Goal: Navigation & Orientation: Find specific page/section

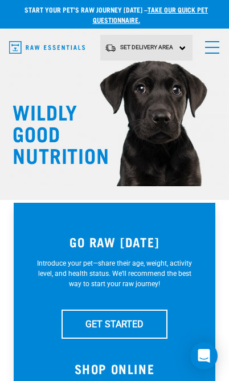
click at [214, 47] on span "menu" at bounding box center [212, 47] width 14 height 1
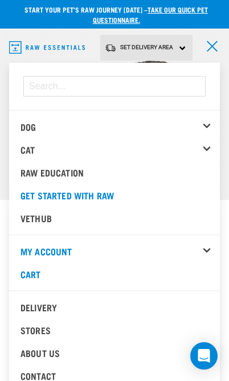
click at [183, 48] on div "Set Delivery Area North Island South Island" at bounding box center [146, 48] width 93 height 26
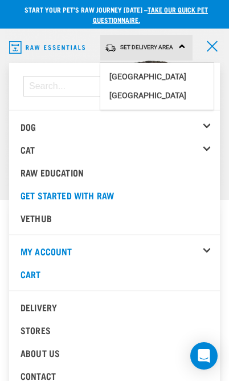
click at [156, 72] on link "[GEOGRAPHIC_DATA]" at bounding box center [157, 76] width 114 height 19
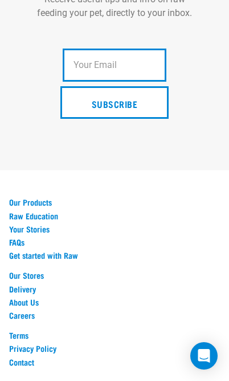
scroll to position [3325, 0]
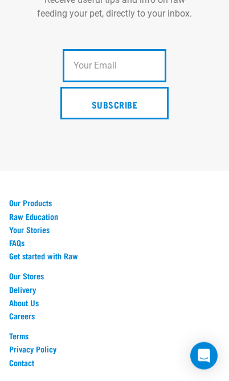
click at [43, 225] on link "Your Stories" at bounding box center [114, 229] width 211 height 9
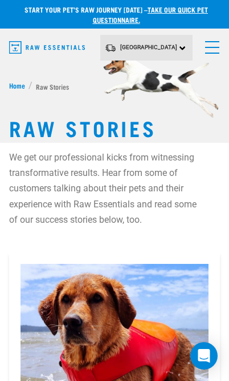
click at [218, 39] on link "menu" at bounding box center [210, 44] width 21 height 21
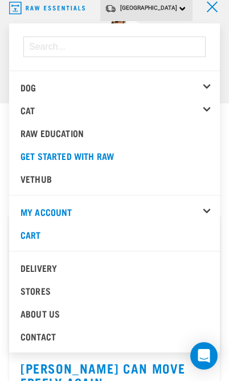
scroll to position [41, 0]
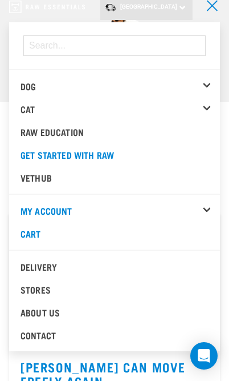
click at [48, 307] on link "About Us" at bounding box center [114, 312] width 211 height 23
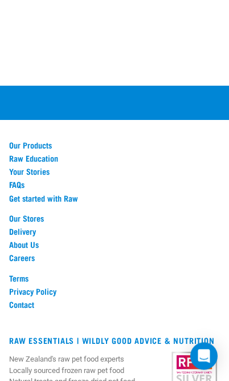
scroll to position [2119, 0]
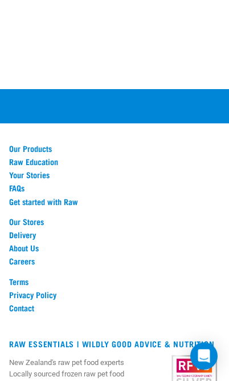
click at [35, 217] on link "Our Stores" at bounding box center [114, 221] width 211 height 9
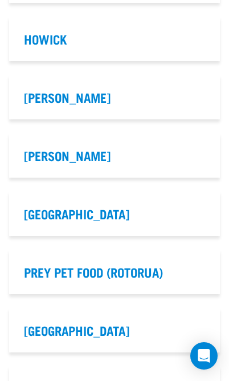
scroll to position [740, 0]
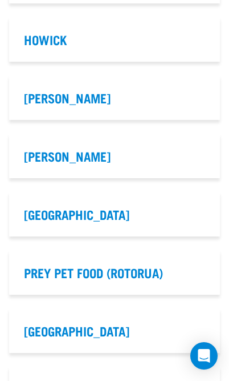
click at [71, 210] on label "[GEOGRAPHIC_DATA]" at bounding box center [114, 214] width 207 height 40
click at [19, 201] on input "[GEOGRAPHIC_DATA]" at bounding box center [14, 197] width 7 height 7
checkbox input "true"
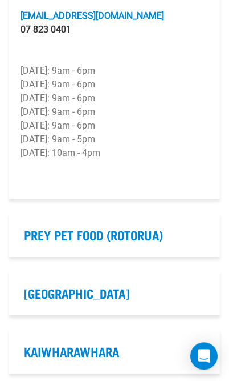
scroll to position [1001, 0]
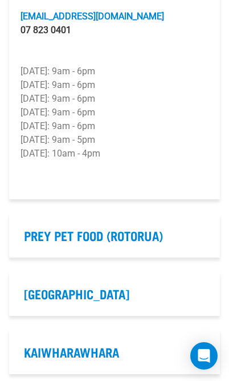
click at [64, 289] on label "[GEOGRAPHIC_DATA]" at bounding box center [114, 293] width 207 height 40
click at [19, 281] on input "[GEOGRAPHIC_DATA]" at bounding box center [14, 276] width 7 height 7
checkbox input "true"
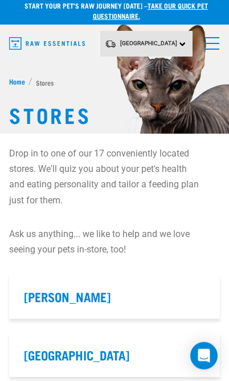
scroll to position [0, 0]
